Goal: Contribute content

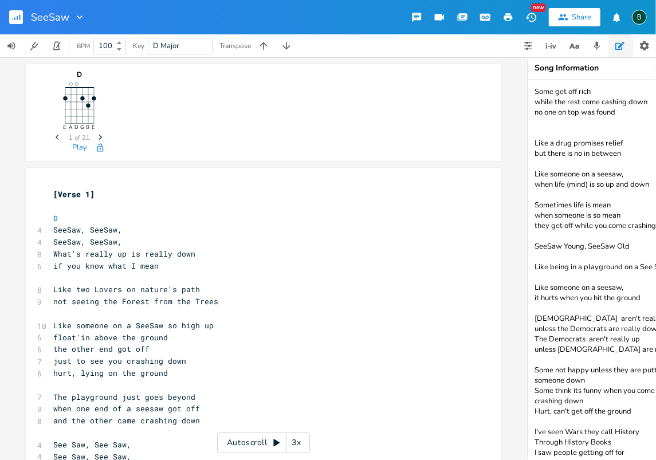
scroll to position [5, 0]
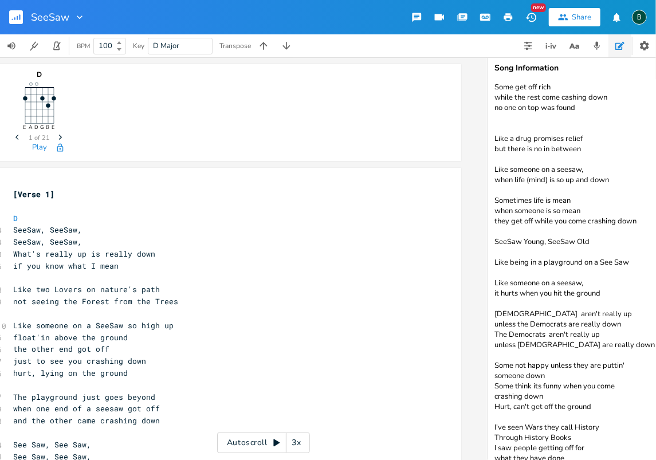
click at [15, 18] on icon "button" at bounding box center [14, 18] width 1 height 3
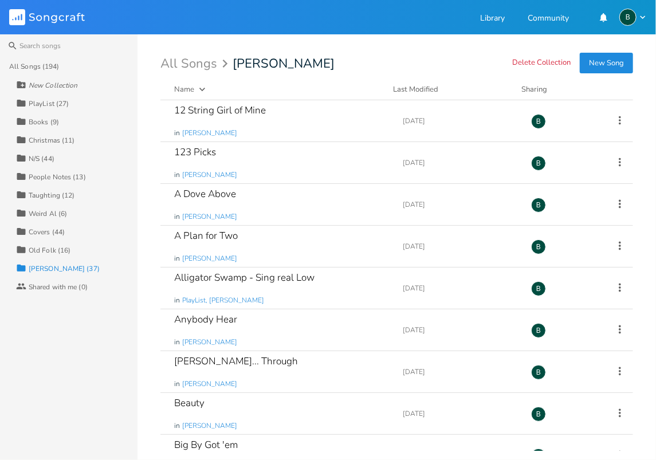
click at [37, 194] on div "Taughting (12)" at bounding box center [52, 195] width 46 height 7
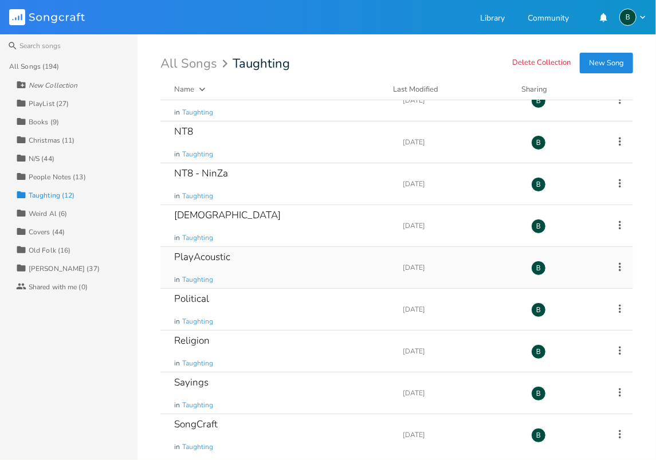
scroll to position [76, 0]
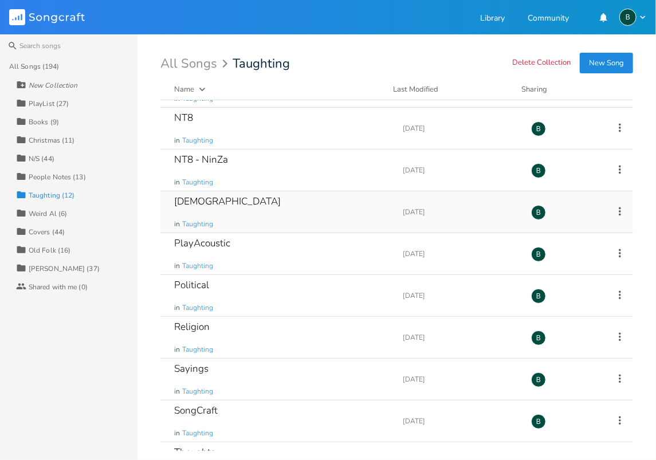
click at [199, 202] on div "[DEMOGRAPHIC_DATA]" at bounding box center [227, 202] width 107 height 10
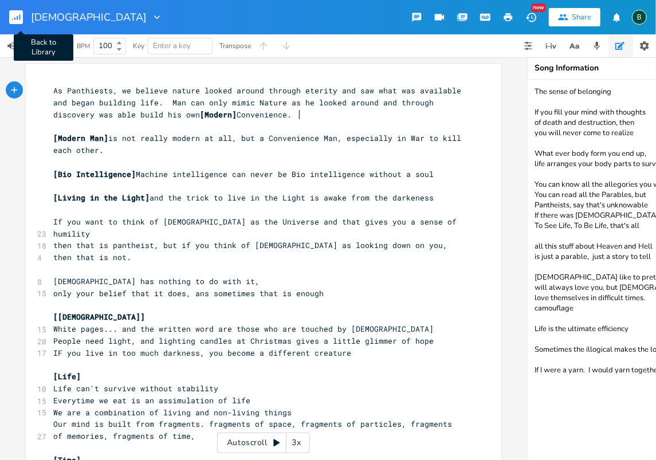
click at [16, 20] on rect "button" at bounding box center [16, 17] width 14 height 14
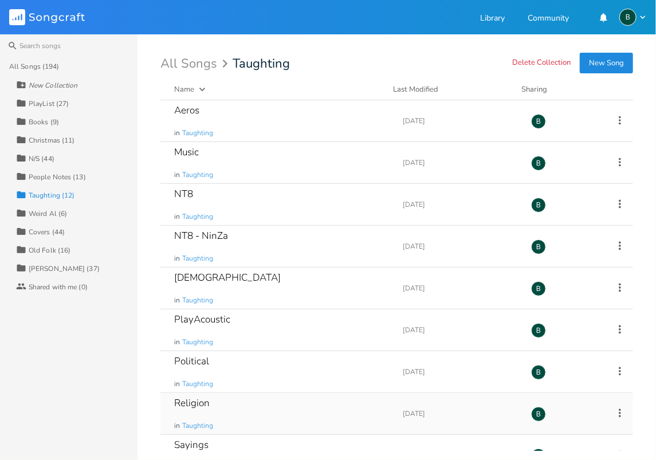
click at [185, 399] on div "Religion" at bounding box center [192, 403] width 36 height 10
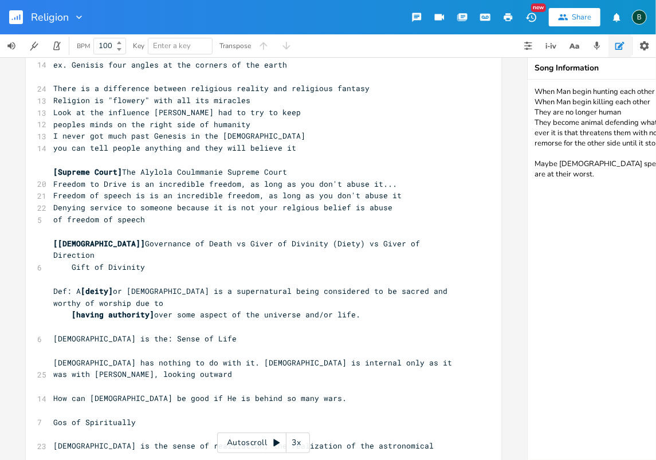
scroll to position [1298, 0]
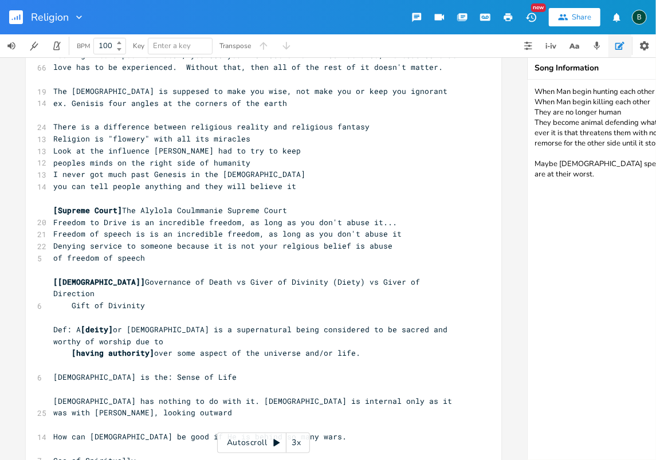
click at [162, 371] on pre "[DEMOGRAPHIC_DATA] is the: Sense of Life" at bounding box center [258, 377] width 414 height 12
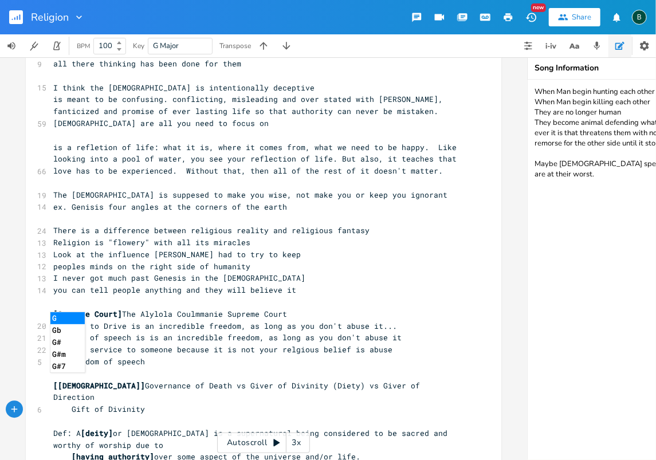
scroll to position [1402, 0]
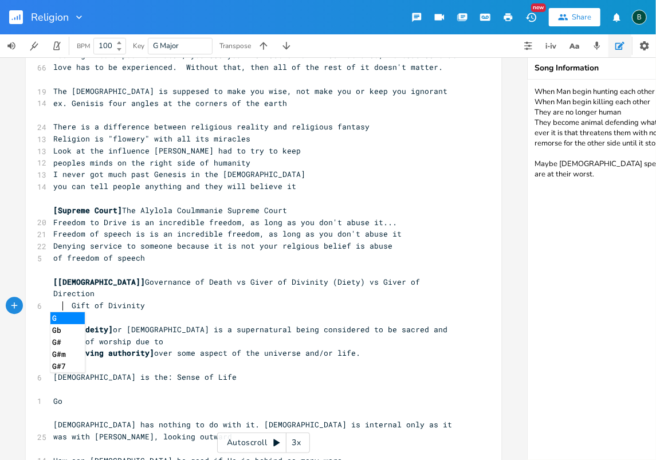
type textarea "Gos"
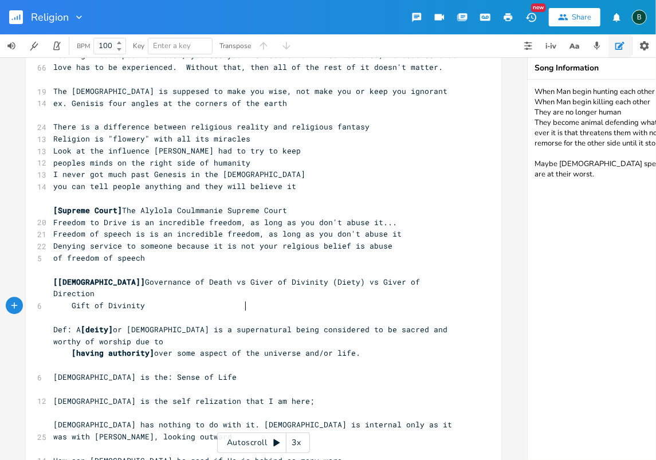
scroll to position [0, 125]
type textarea "d is the self relization that I am here; that"
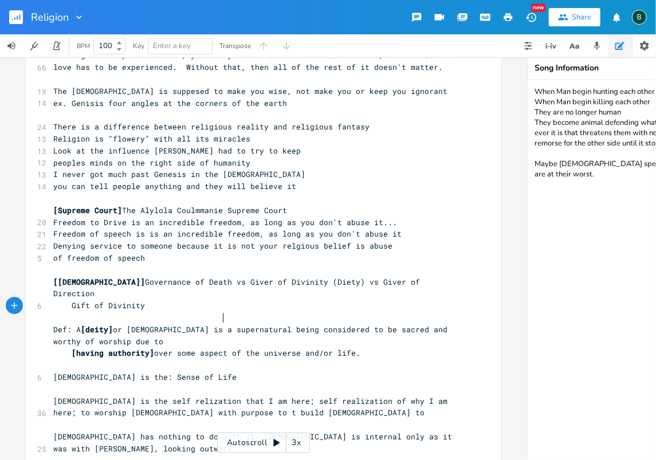
scroll to position [0, 284]
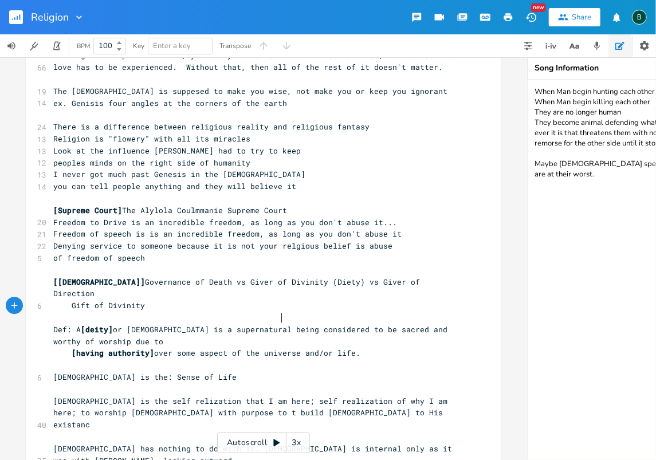
type textarea "self realization of why I am here; to worship [DEMOGRAPHIC_DATA] with purpose t…"
click at [282, 395] on pre "[DEMOGRAPHIC_DATA] is the self relization that I am here; self realization of w…" at bounding box center [258, 413] width 414 height 36
